Goal: Information Seeking & Learning: Check status

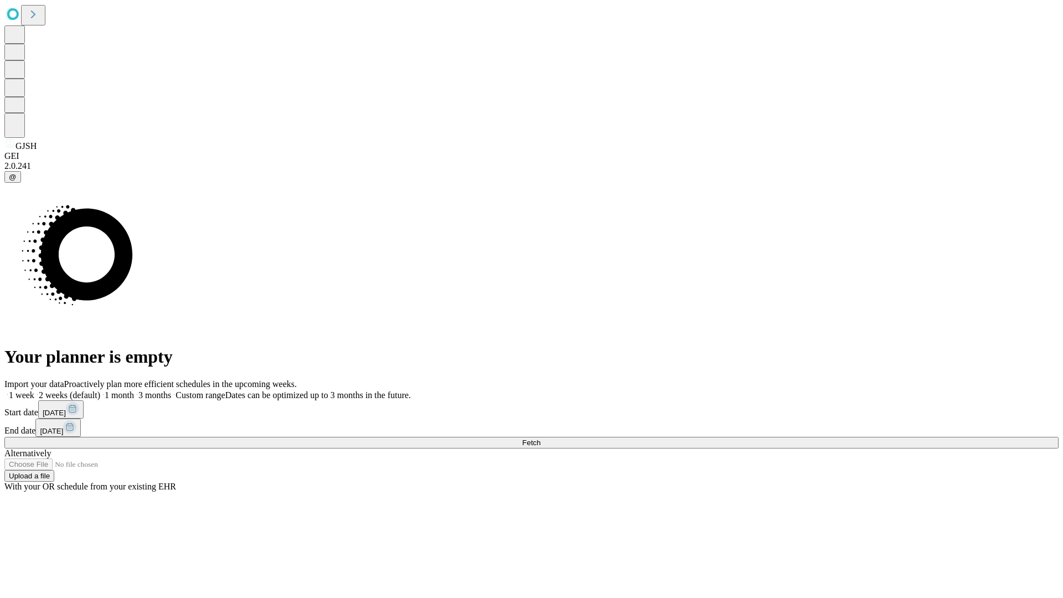
click at [541, 439] on span "Fetch" at bounding box center [531, 443] width 18 height 8
